Goal: Information Seeking & Learning: Learn about a topic

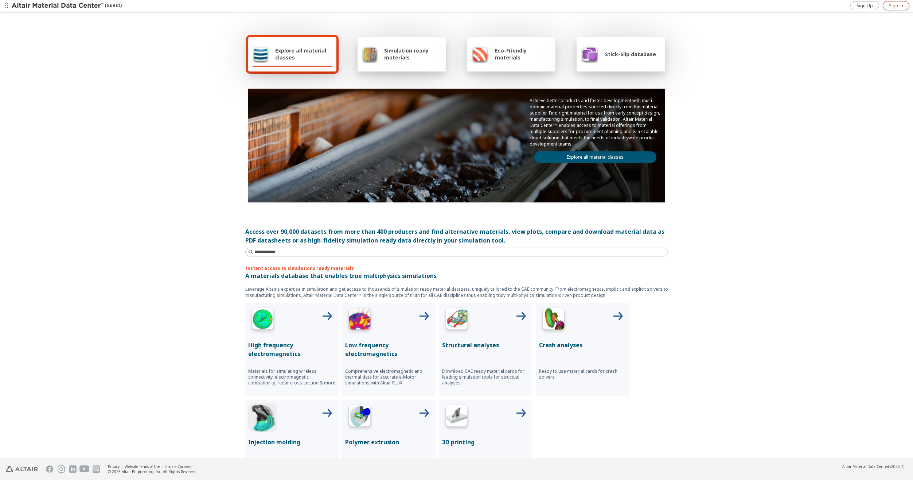
click at [896, 6] on span "Sign In" at bounding box center [896, 6] width 14 height 6
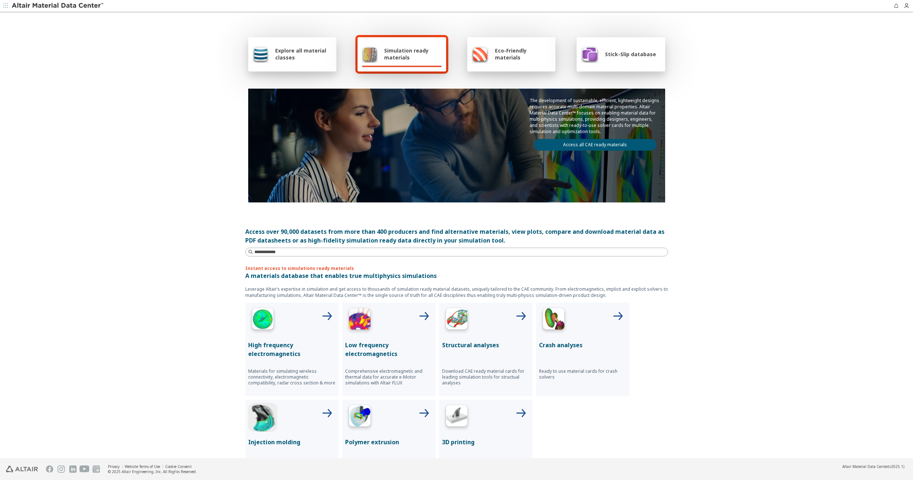
click at [299, 51] on span "Explore all material classes" at bounding box center [303, 54] width 57 height 14
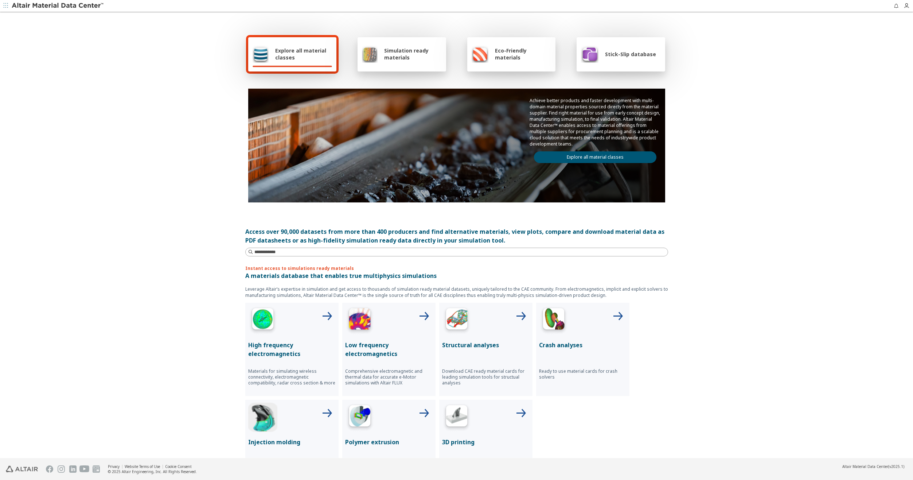
click at [429, 55] on span "Simulation ready materials" at bounding box center [412, 54] width 57 height 14
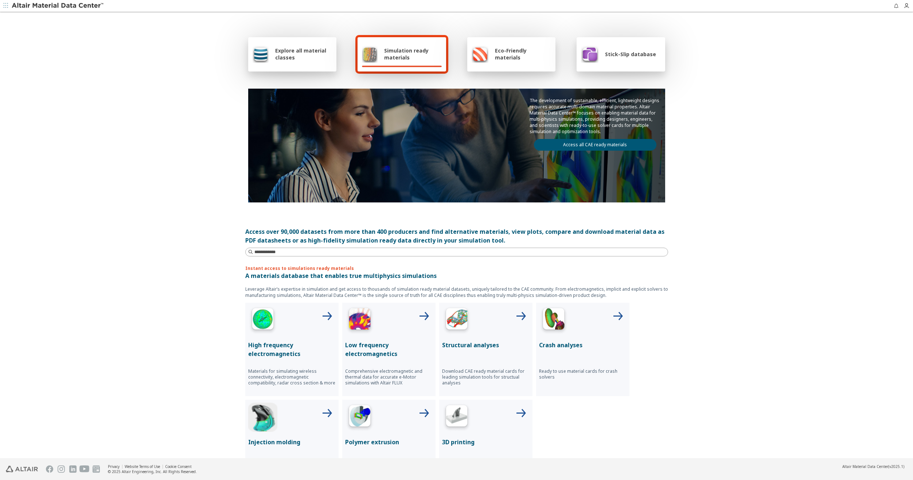
click at [429, 55] on span "Simulation ready materials" at bounding box center [412, 54] width 57 height 14
click at [589, 143] on link "Access all CAE ready materials" at bounding box center [595, 145] width 122 height 12
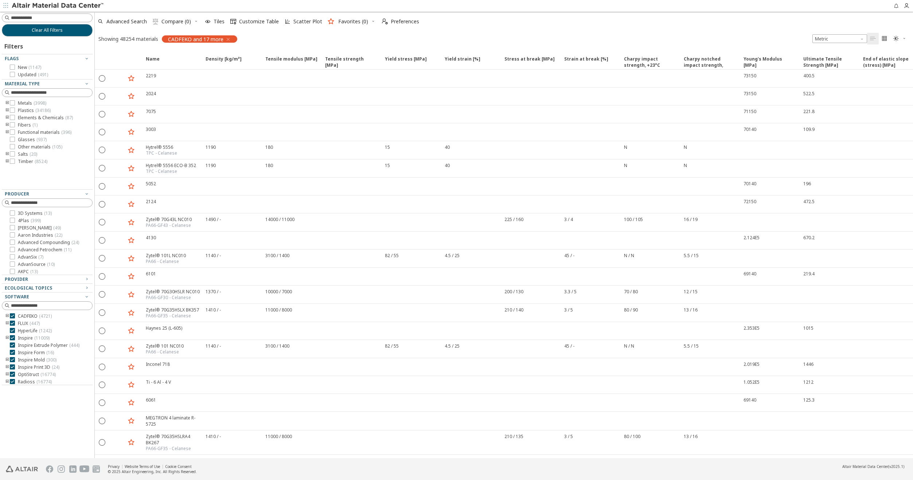
click at [231, 38] on div "CADFEKO and 17 more" at bounding box center [199, 38] width 75 height 7
click at [227, 38] on icon "button" at bounding box center [228, 39] width 6 height 6
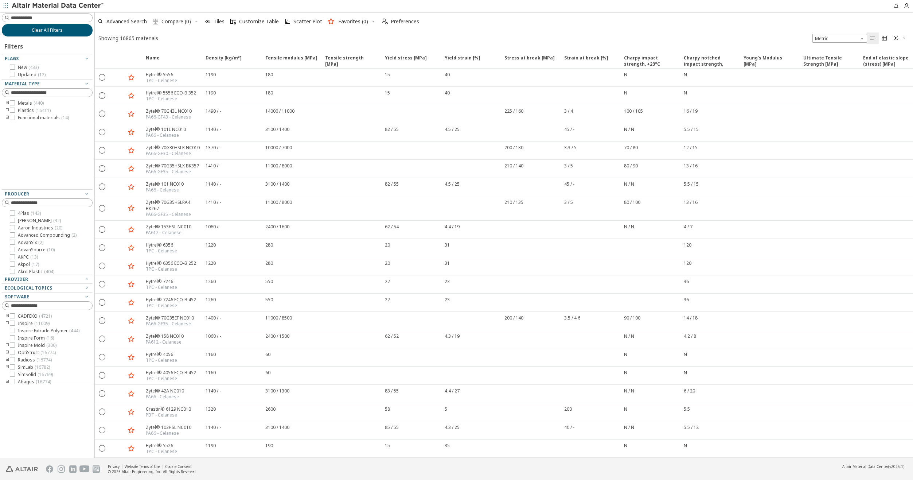
click at [39, 28] on span "Clear All Filters" at bounding box center [47, 30] width 31 height 6
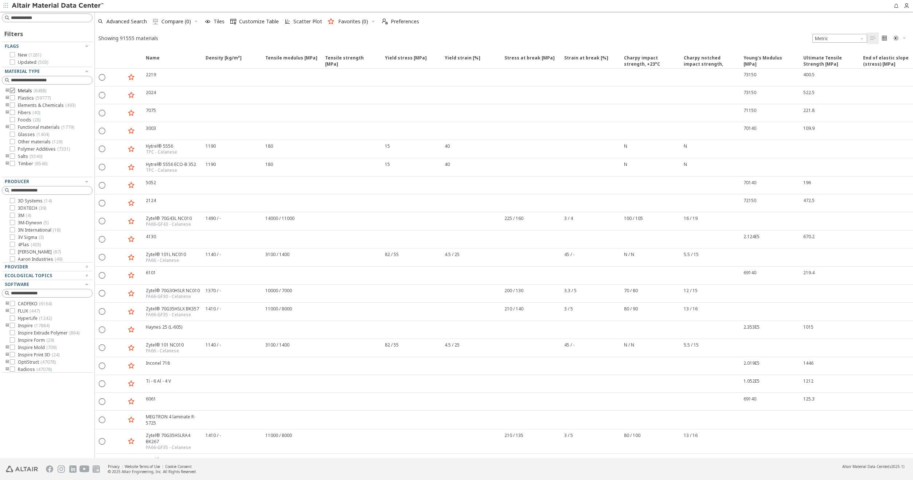
click at [13, 91] on icon at bounding box center [12, 90] width 5 height 5
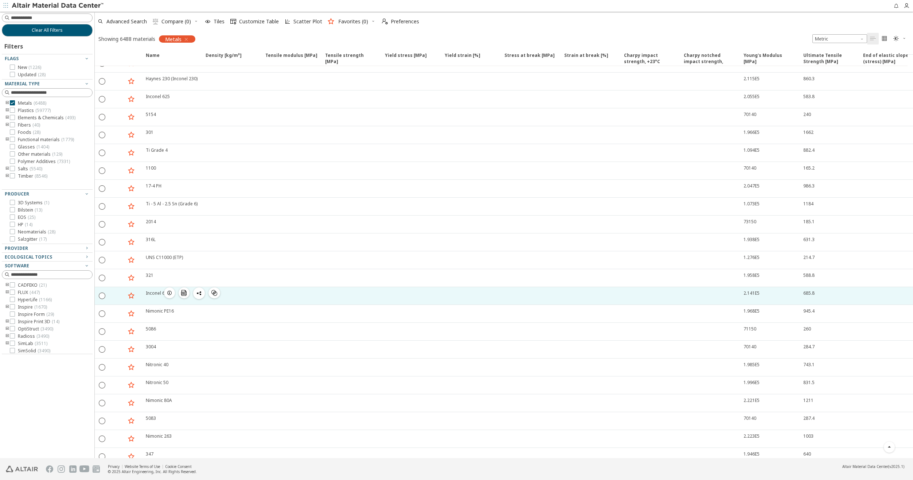
scroll to position [328, 0]
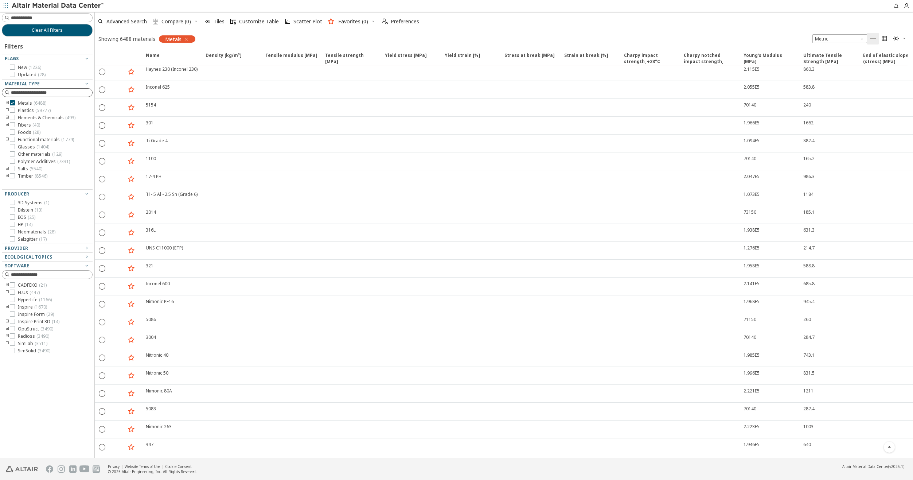
click at [30, 91] on input at bounding box center [51, 92] width 81 height 7
type input "*"
click at [8, 103] on icon "toogle group" at bounding box center [7, 103] width 5 height 6
click at [24, 91] on input "***" at bounding box center [42, 93] width 78 height 8
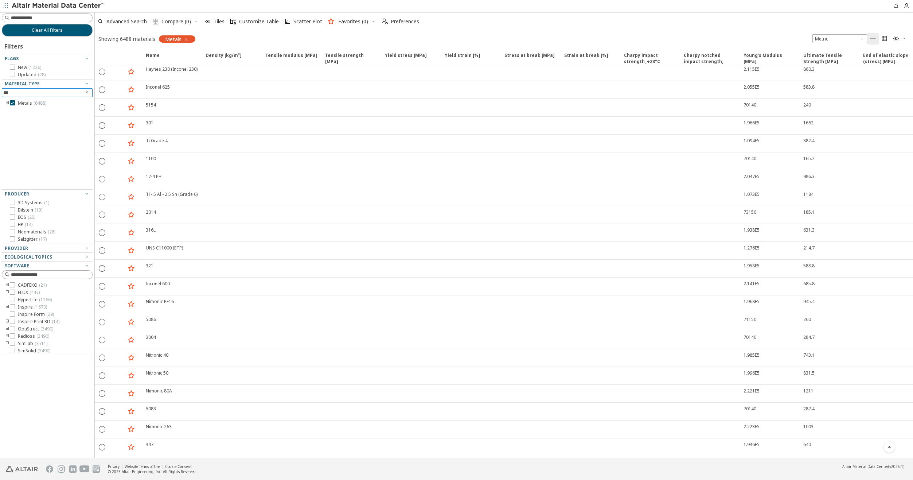
click at [24, 91] on input "***" at bounding box center [42, 93] width 78 height 8
type input "*"
click at [6, 102] on icon "toogle group" at bounding box center [7, 103] width 5 height 6
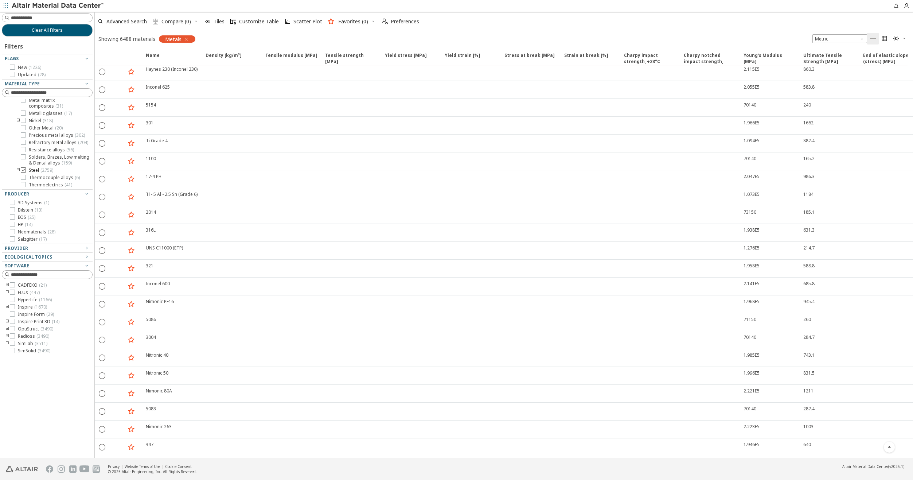
click at [25, 172] on icon at bounding box center [23, 169] width 5 height 5
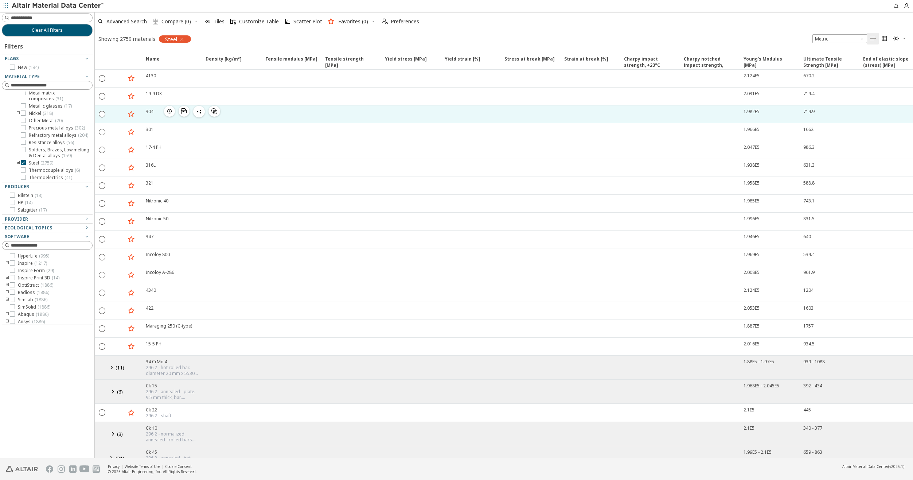
click at [475, 108] on div at bounding box center [470, 113] width 60 height 17
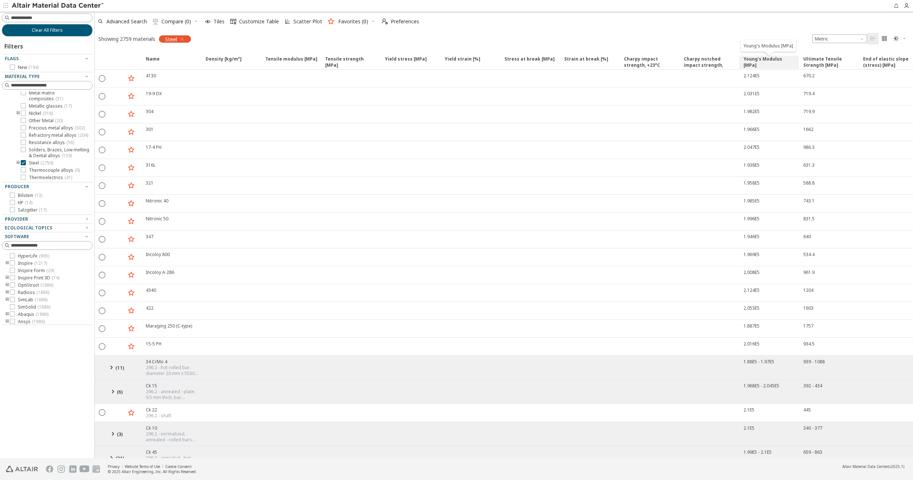
click at [759, 59] on span "Young's Modulus [MPa]" at bounding box center [770, 62] width 52 height 13
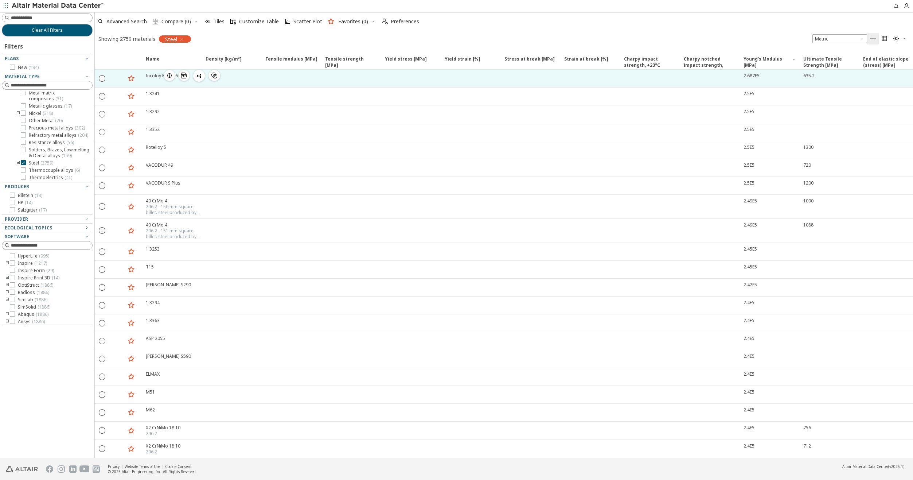
click at [201, 75] on div "2.687E5" at bounding box center [173, 76] width 55 height 6
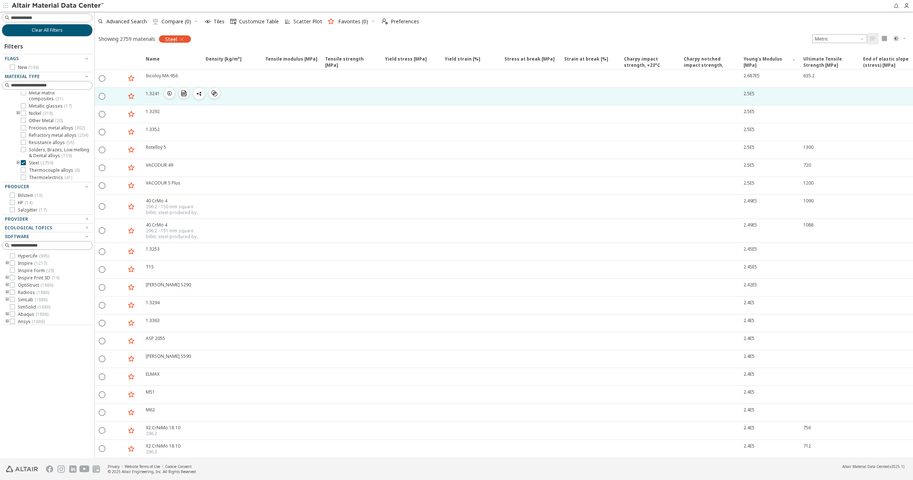
click at [761, 98] on div "2.5E5" at bounding box center [769, 95] width 60 height 17
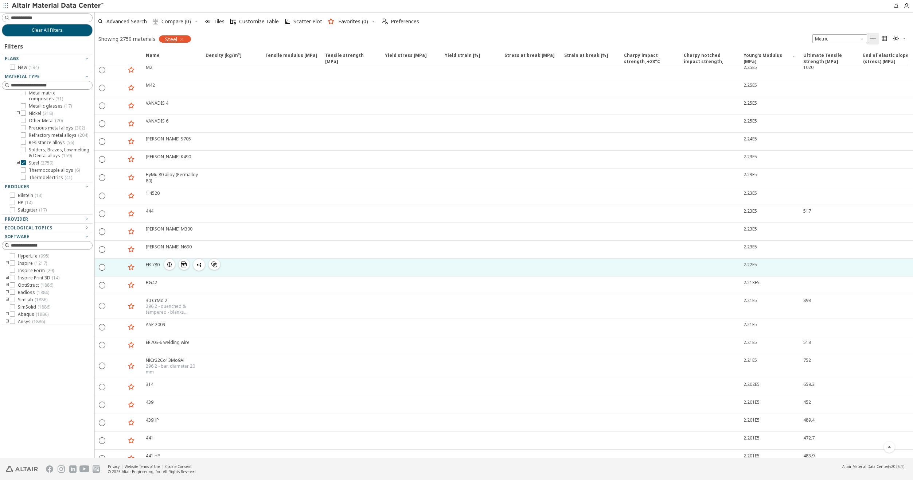
scroll to position [808, 0]
click at [768, 269] on div "2.213E5" at bounding box center [769, 268] width 60 height 17
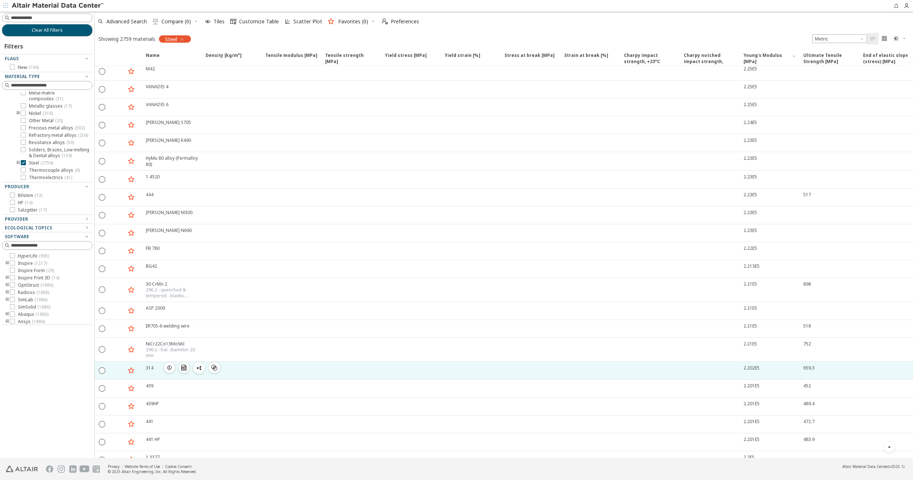
click at [764, 371] on div "2.202E5" at bounding box center [769, 370] width 60 height 17
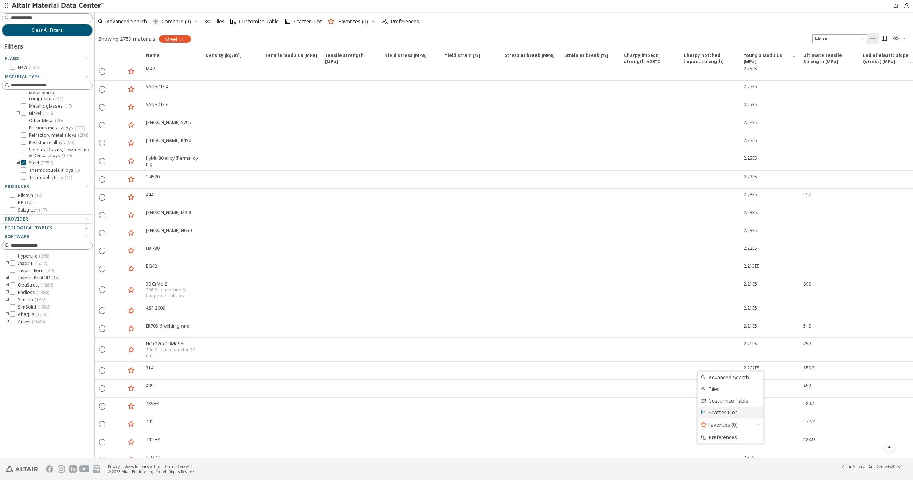
click at [736, 416] on span "Scatter Plot" at bounding box center [734, 412] width 50 height 12
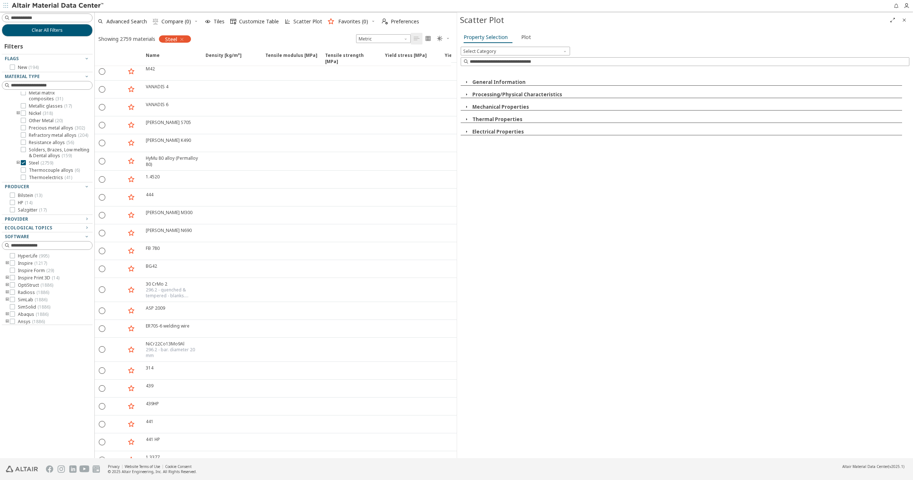
click at [466, 106] on icon "button" at bounding box center [467, 107] width 6 height 6
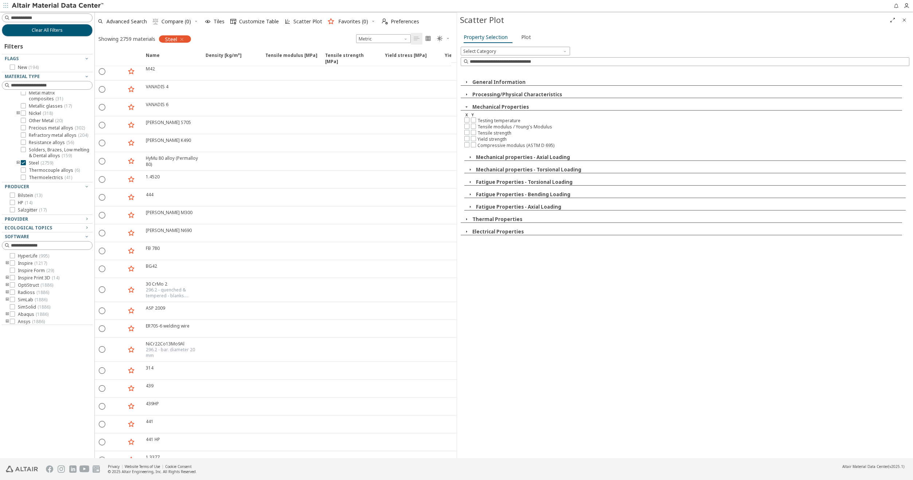
click at [467, 96] on icon "button" at bounding box center [467, 94] width 6 height 6
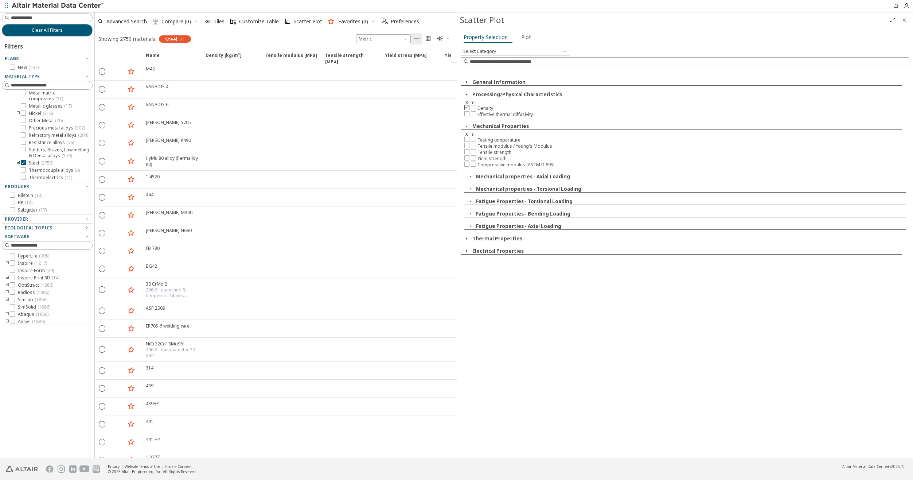
click at [469, 107] on icon at bounding box center [466, 107] width 5 height 5
click at [474, 145] on icon at bounding box center [473, 145] width 5 height 5
click at [527, 40] on span "Plot" at bounding box center [526, 37] width 10 height 12
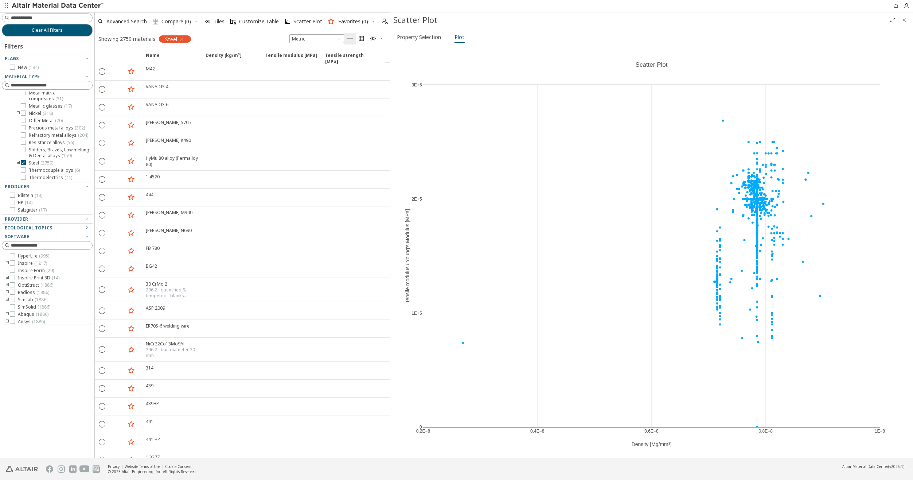
drag, startPoint x: 457, startPoint y: 231, endPoint x: 391, endPoint y: 220, distance: 67.3
click at [436, 39] on span "Property Selection" at bounding box center [419, 37] width 44 height 12
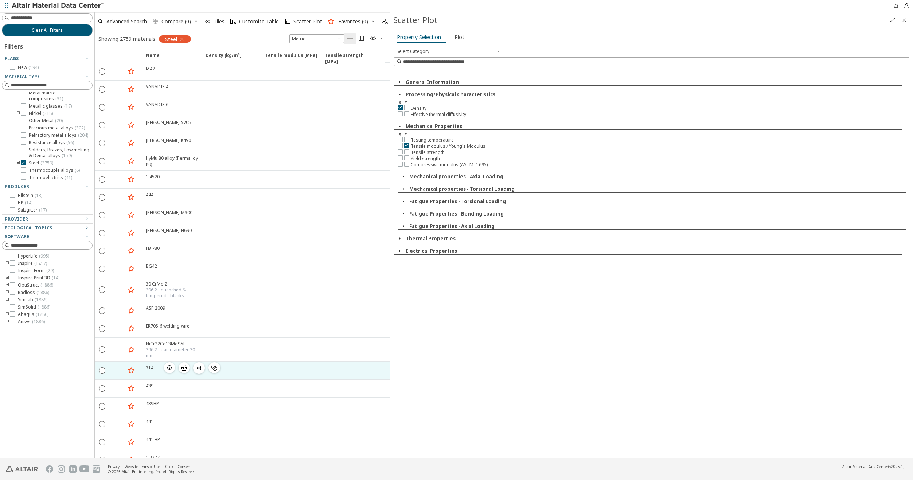
click at [203, 374] on div at bounding box center [231, 370] width 60 height 17
click at [101, 368] on icon "" at bounding box center [102, 370] width 7 height 7
click at [149, 370] on div "314" at bounding box center [150, 367] width 8 height 6
click at [167, 364] on icon "button" at bounding box center [170, 367] width 6 height 6
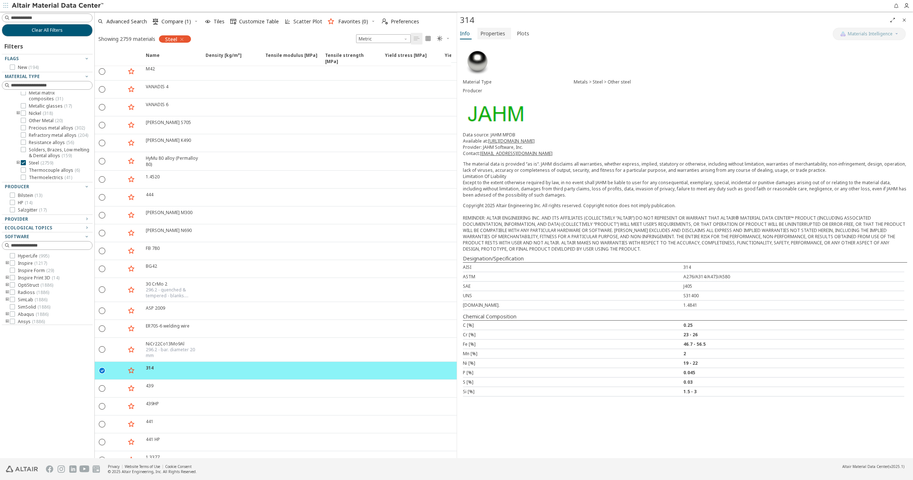
click at [497, 37] on span "Properties" at bounding box center [492, 34] width 25 height 12
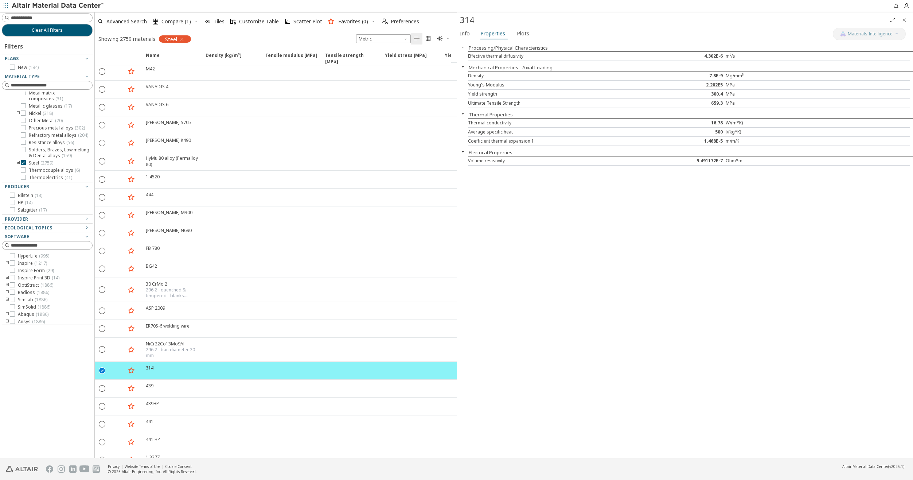
click at [744, 87] on div "MPa" at bounding box center [763, 85] width 74 height 6
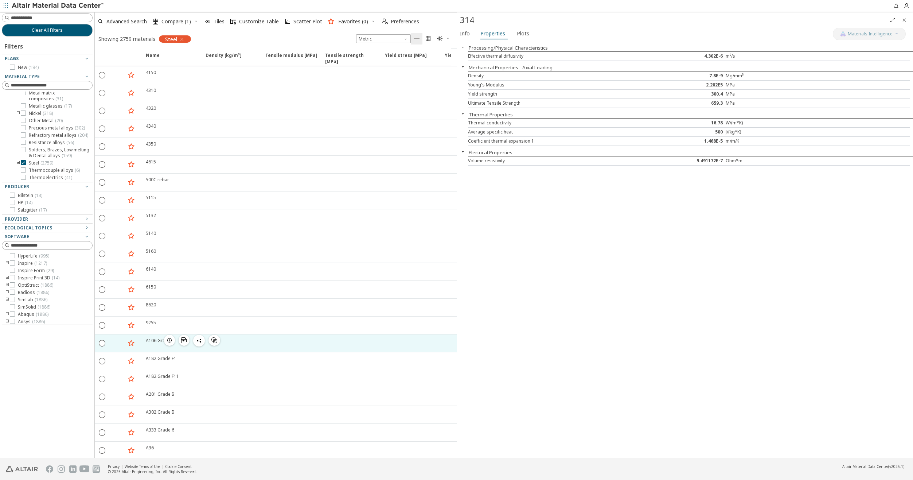
scroll to position [4191, 0]
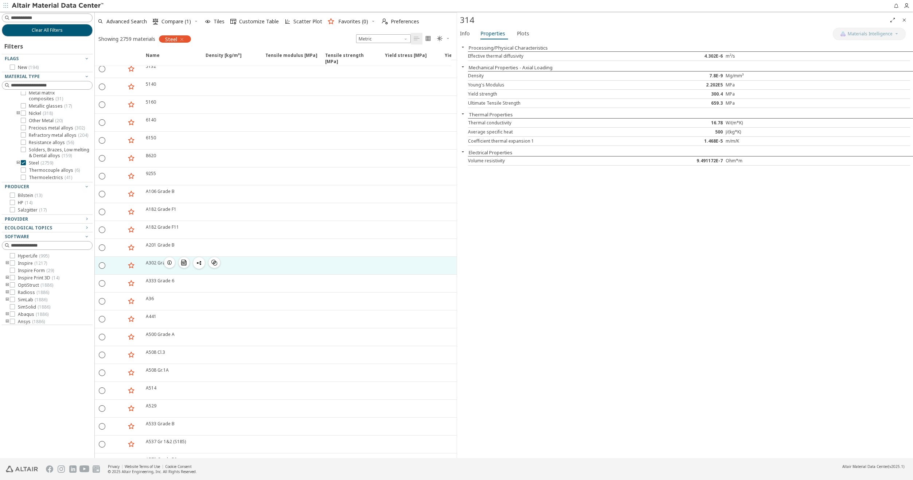
click at [169, 264] on icon "button" at bounding box center [170, 263] width 6 height 6
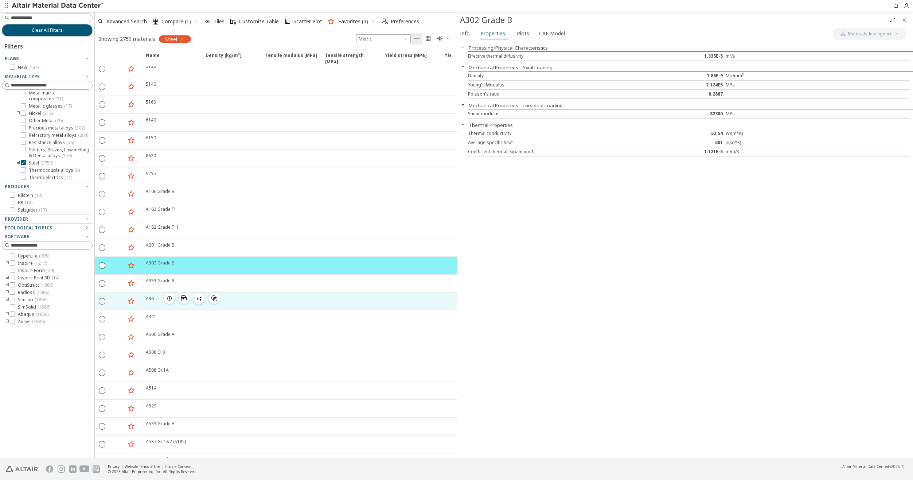
click at [173, 300] on span "button" at bounding box center [169, 298] width 9 height 11
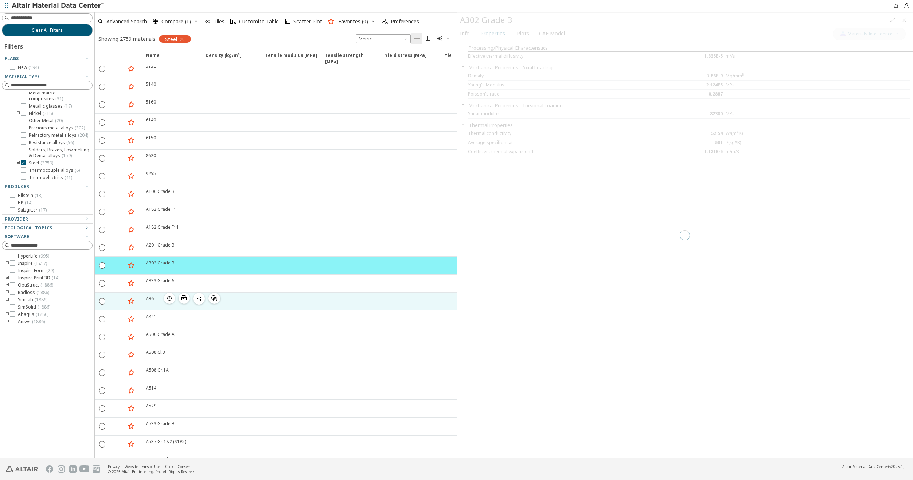
click at [168, 299] on icon "button" at bounding box center [170, 298] width 6 height 6
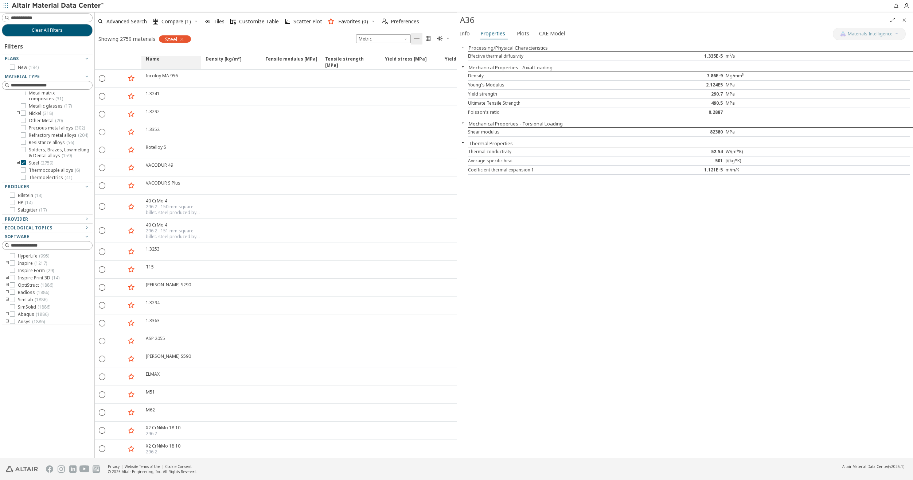
click at [149, 60] on span "Name" at bounding box center [153, 62] width 14 height 13
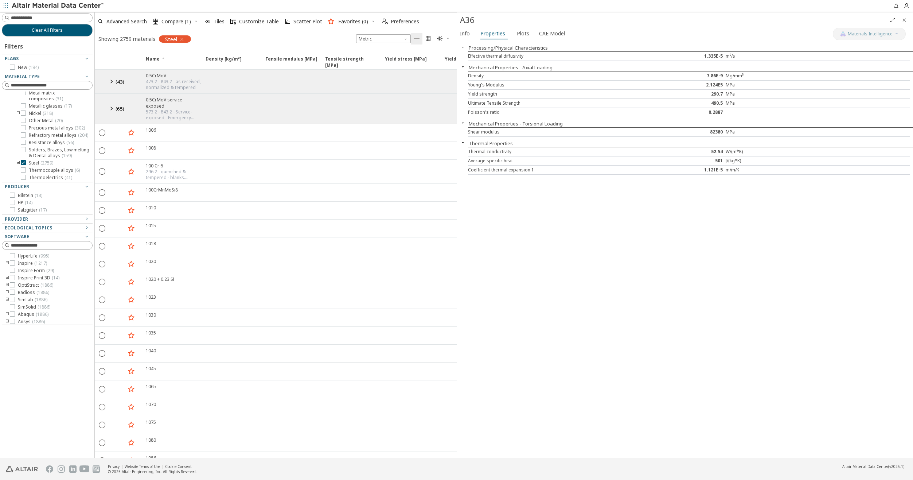
click at [112, 81] on icon at bounding box center [111, 81] width 9 height 9
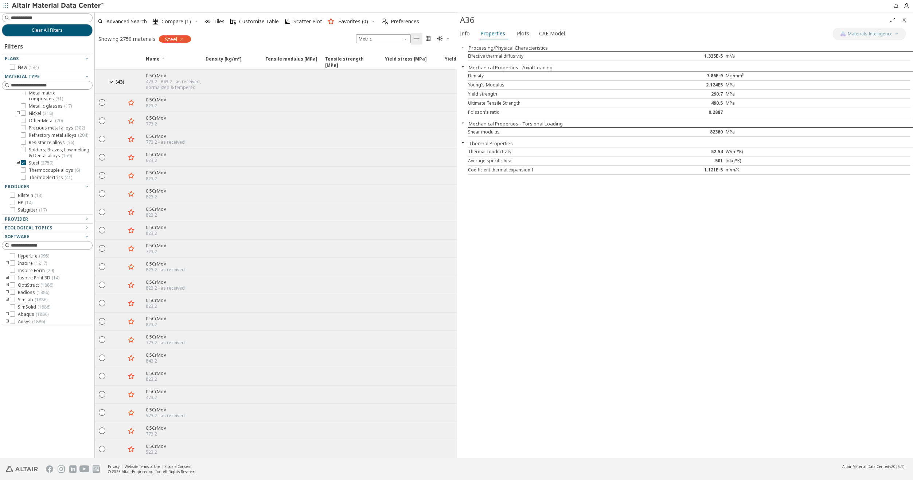
click at [112, 81] on icon at bounding box center [111, 81] width 9 height 9
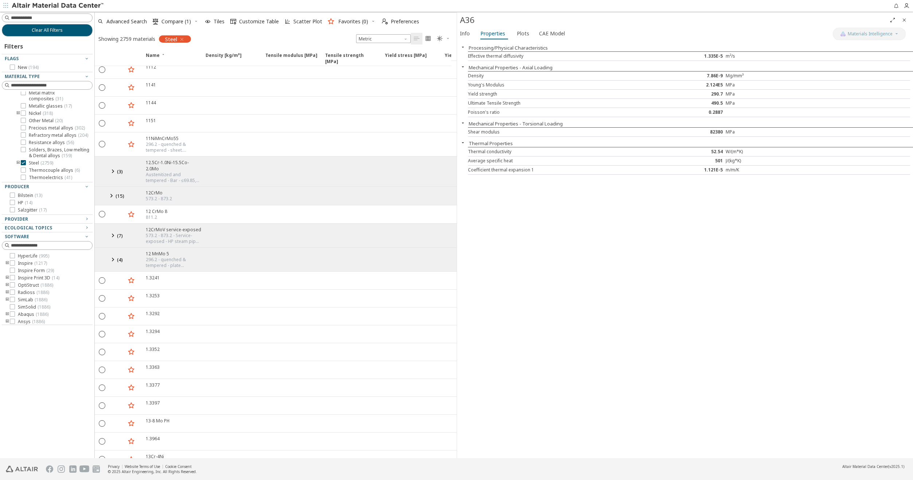
scroll to position [583, 0]
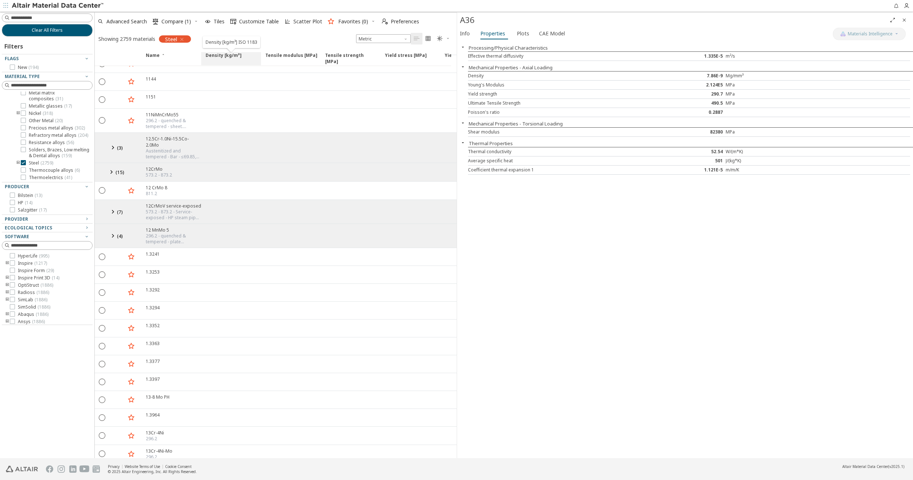
click at [226, 55] on span "Density [kg/m³]" at bounding box center [224, 58] width 36 height 13
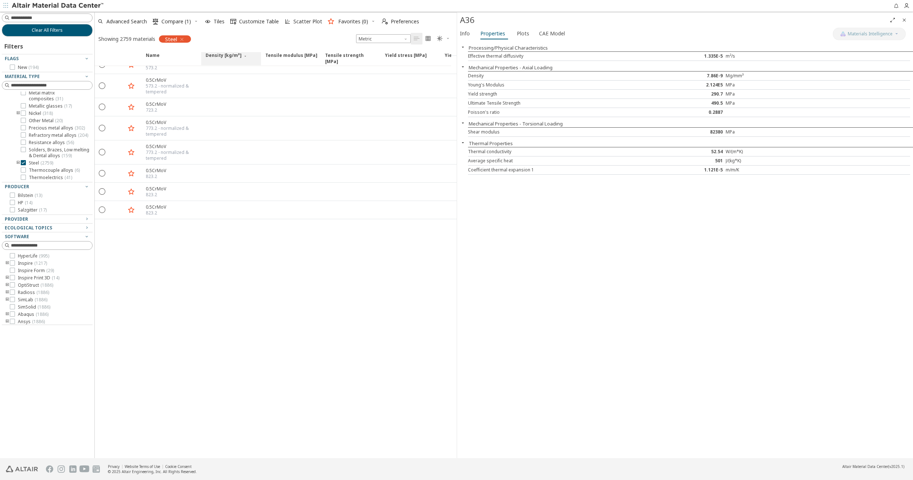
scroll to position [428, 0]
click at [226, 55] on span "Density [kg/m³]" at bounding box center [224, 58] width 36 height 13
click at [399, 39] on span "Metric" at bounding box center [383, 38] width 55 height 9
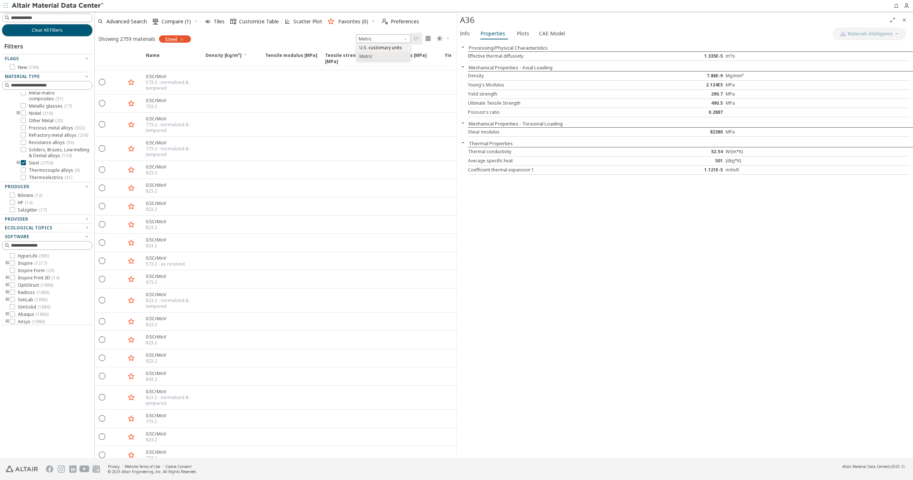
click at [397, 45] on span "U.S. customary units" at bounding box center [380, 48] width 43 height 6
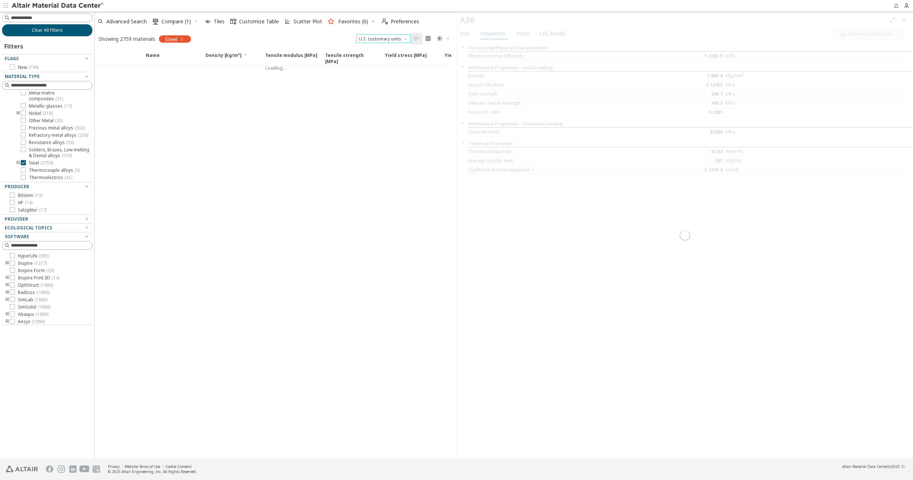
scroll to position [421, 0]
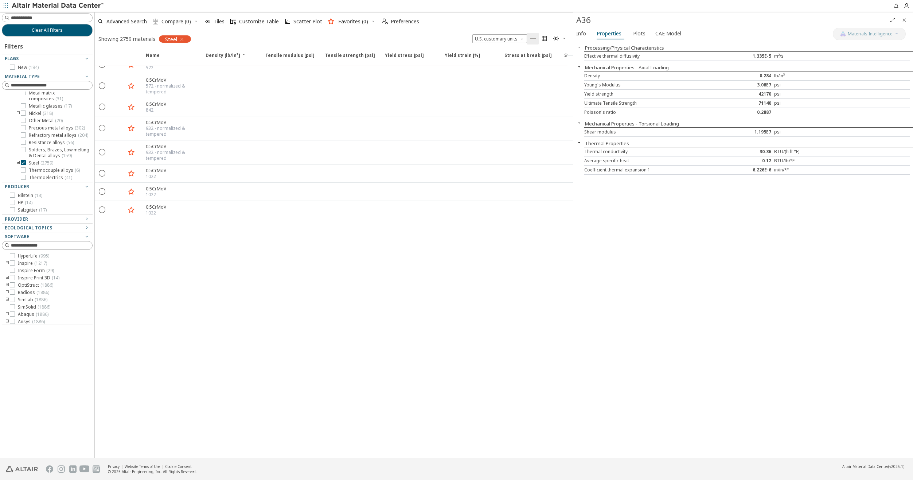
drag, startPoint x: 456, startPoint y: 221, endPoint x: 573, endPoint y: 231, distance: 117.1
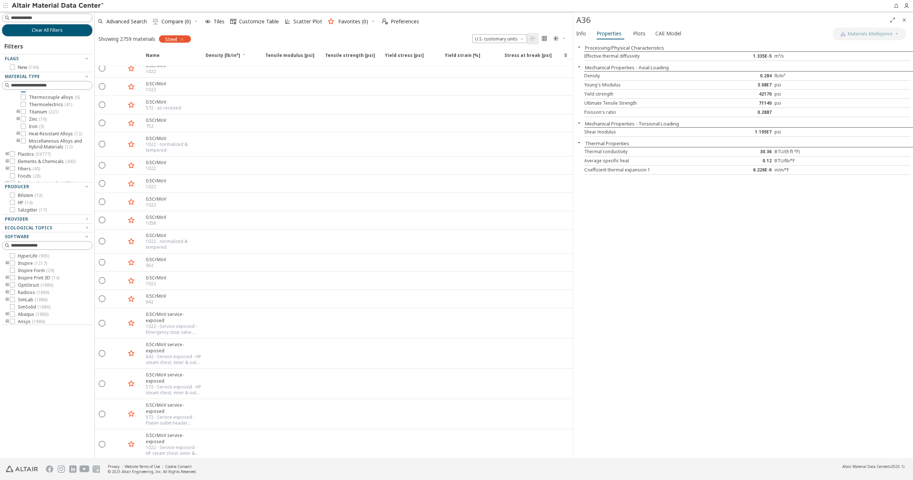
scroll to position [620, 0]
